Goal: Task Accomplishment & Management: Manage account settings

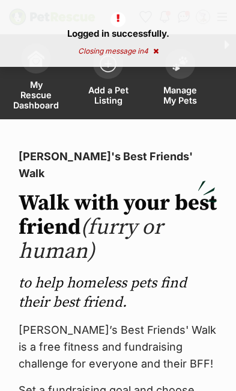
click at [187, 97] on span "Manage My Pets" at bounding box center [180, 95] width 42 height 20
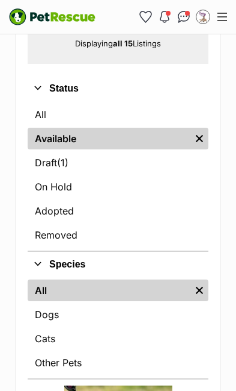
scroll to position [465, 0]
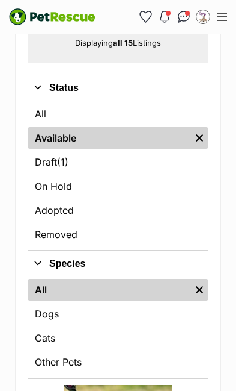
click at [62, 167] on link "Draft (1) Items" at bounding box center [118, 162] width 181 height 22
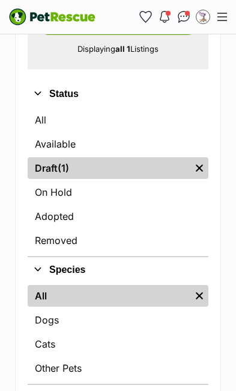
scroll to position [429, 0]
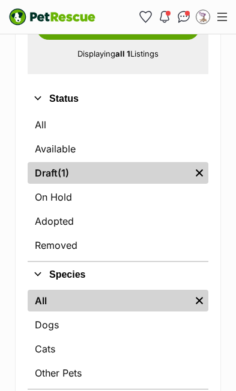
click at [52, 150] on link "Available" at bounding box center [118, 149] width 181 height 22
click at [198, 177] on img "Remove filter" at bounding box center [199, 172] width 13 height 13
click at [155, 167] on link "Draft (1) Items" at bounding box center [109, 173] width 163 height 22
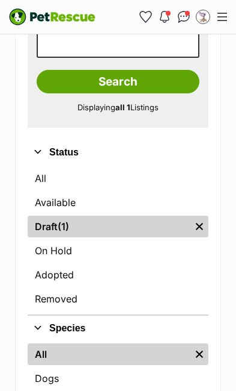
scroll to position [383, 0]
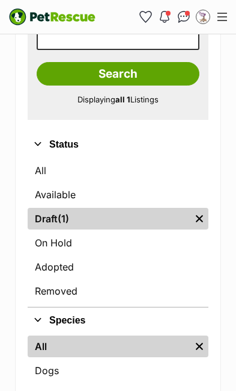
click at [57, 186] on link "Available" at bounding box center [118, 195] width 181 height 22
click at [199, 220] on img "Remove filter" at bounding box center [199, 218] width 13 height 13
click at [203, 218] on img "Remove filter" at bounding box center [199, 218] width 13 height 13
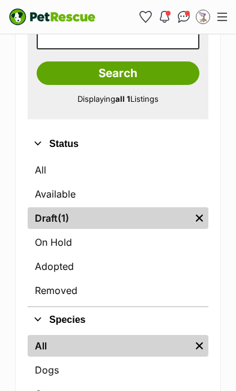
click at [53, 199] on link "Available" at bounding box center [118, 194] width 181 height 22
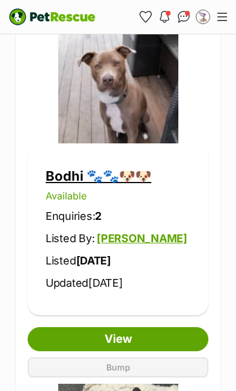
scroll to position [1911, 0]
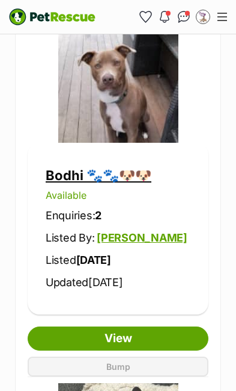
click at [150, 326] on link "View" at bounding box center [118, 338] width 181 height 24
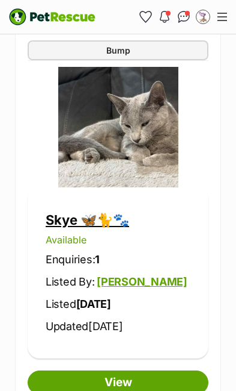
scroll to position [5508, 0]
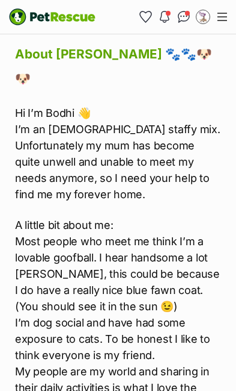
scroll to position [2499, 0]
